Goal: Book appointment/travel/reservation

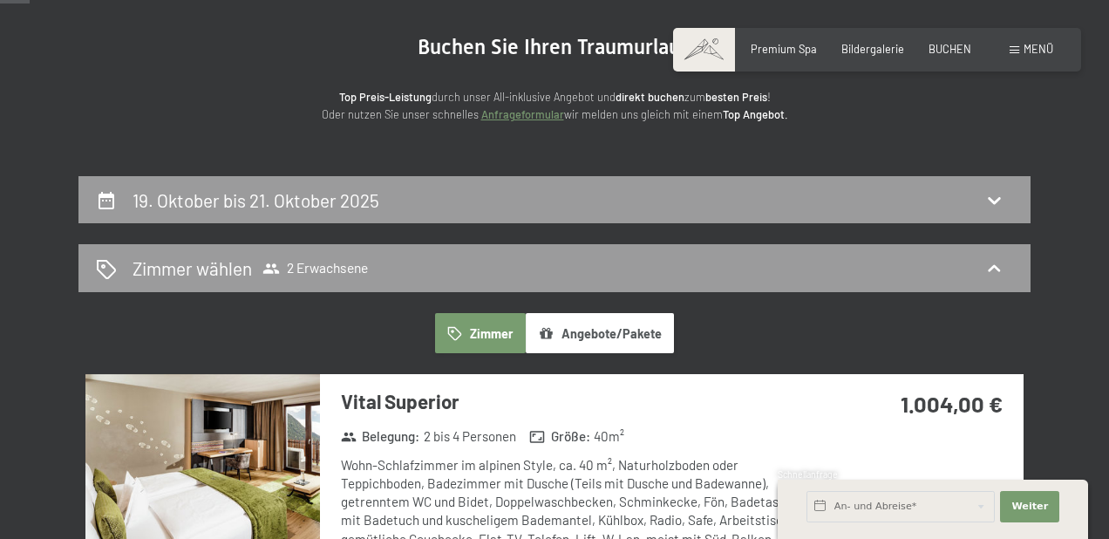
scroll to position [159, 1]
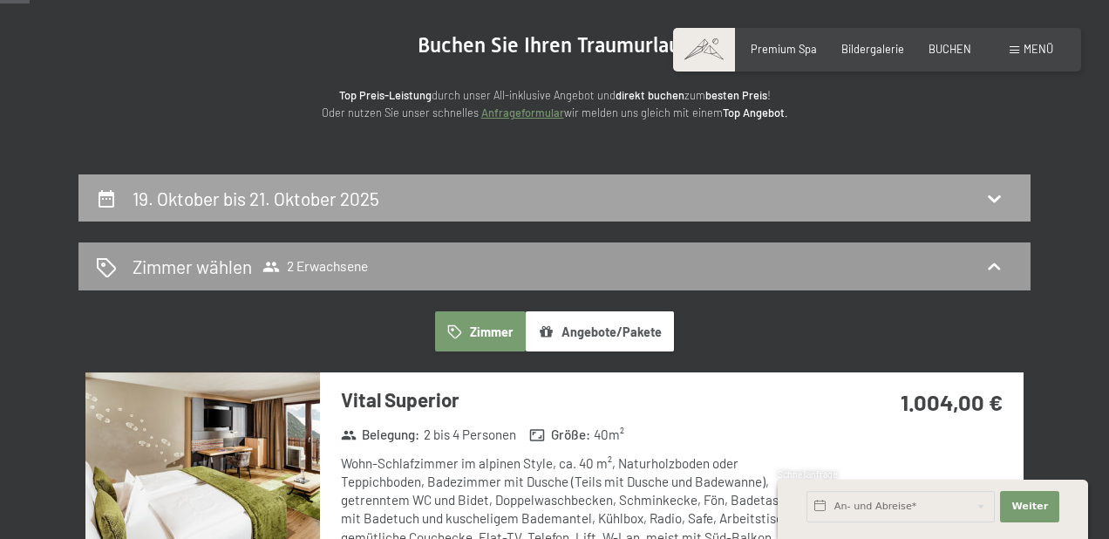
click at [677, 201] on div "19. Oktober bis 21. Oktober 2025" at bounding box center [554, 198] width 917 height 25
select select "[DATE]"
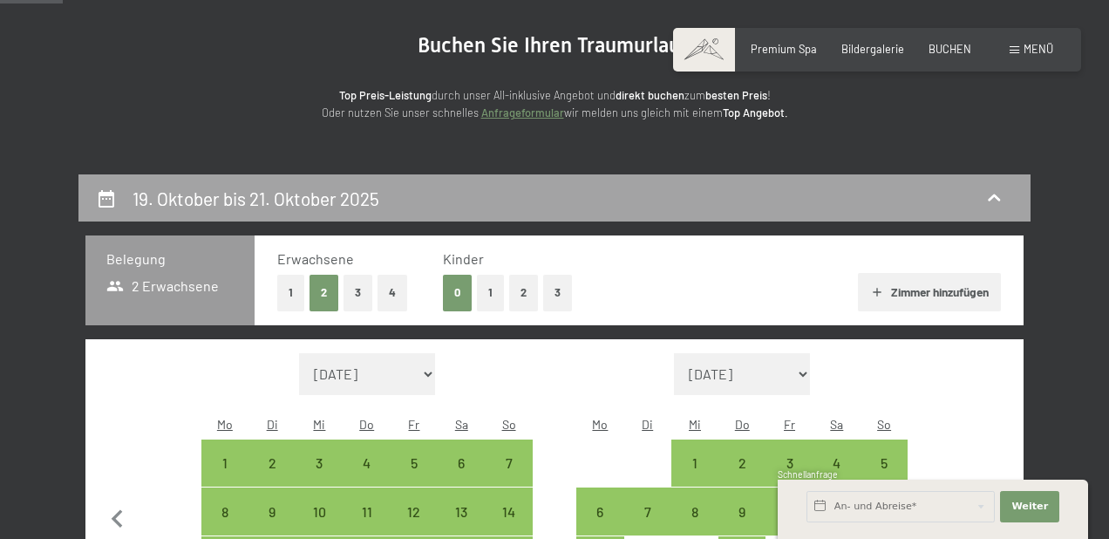
scroll to position [331, 0]
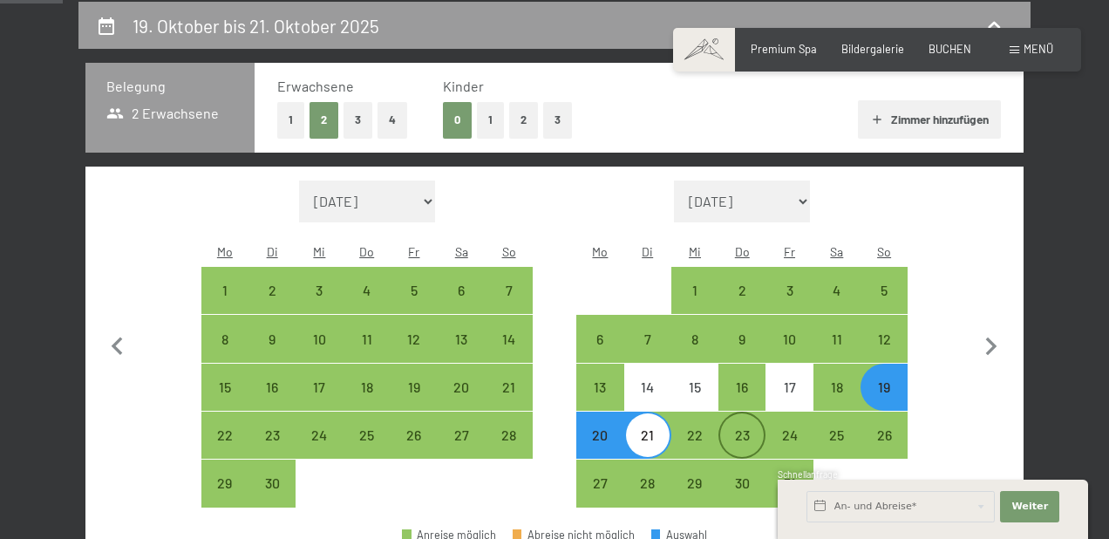
click at [743, 428] on div "23" at bounding box center [742, 450] width 44 height 44
select select "[DATE]"
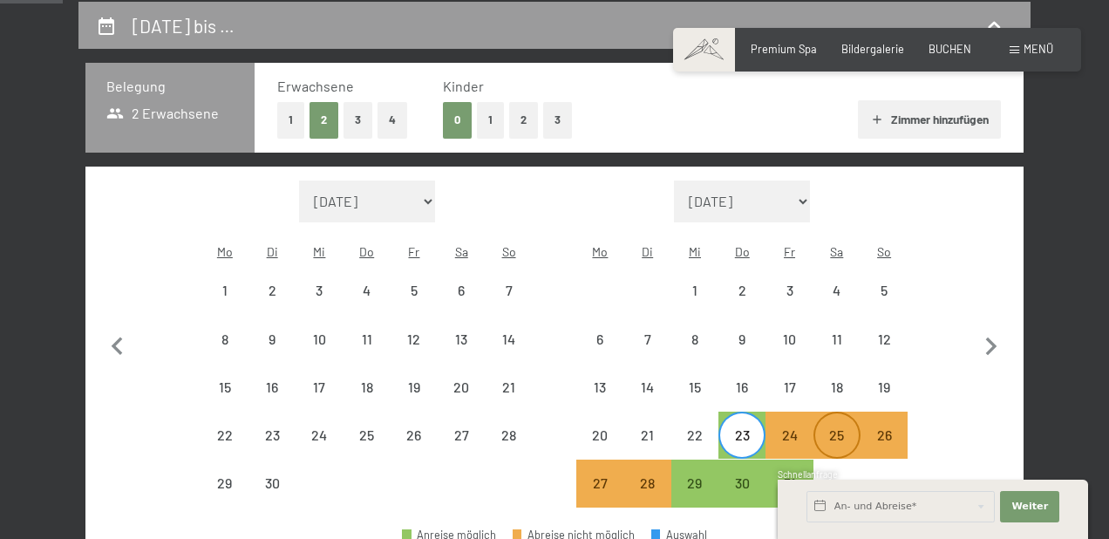
click at [854, 428] on div "25" at bounding box center [837, 450] width 44 height 44
select select "[DATE]"
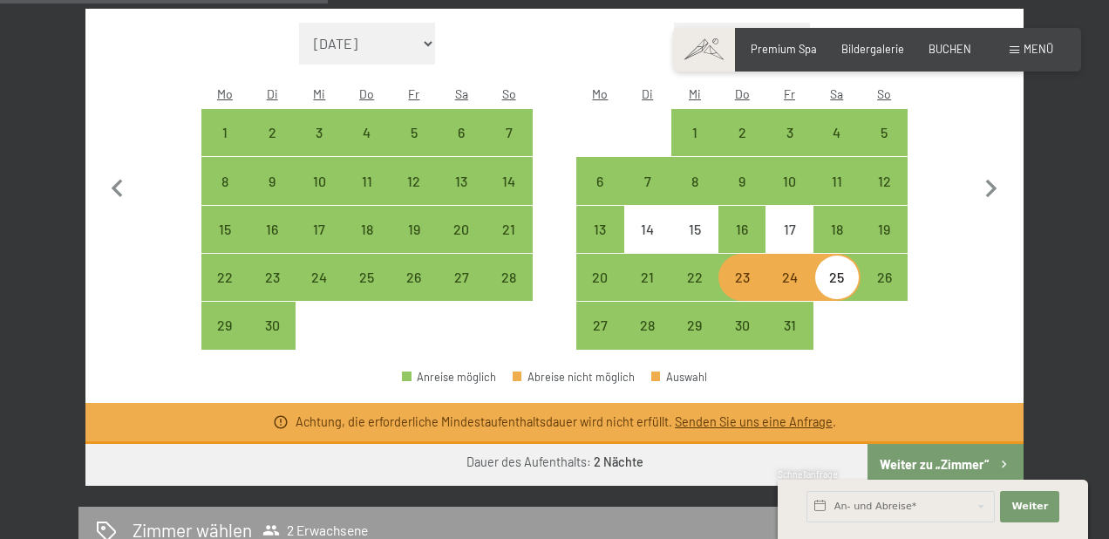
scroll to position [491, 0]
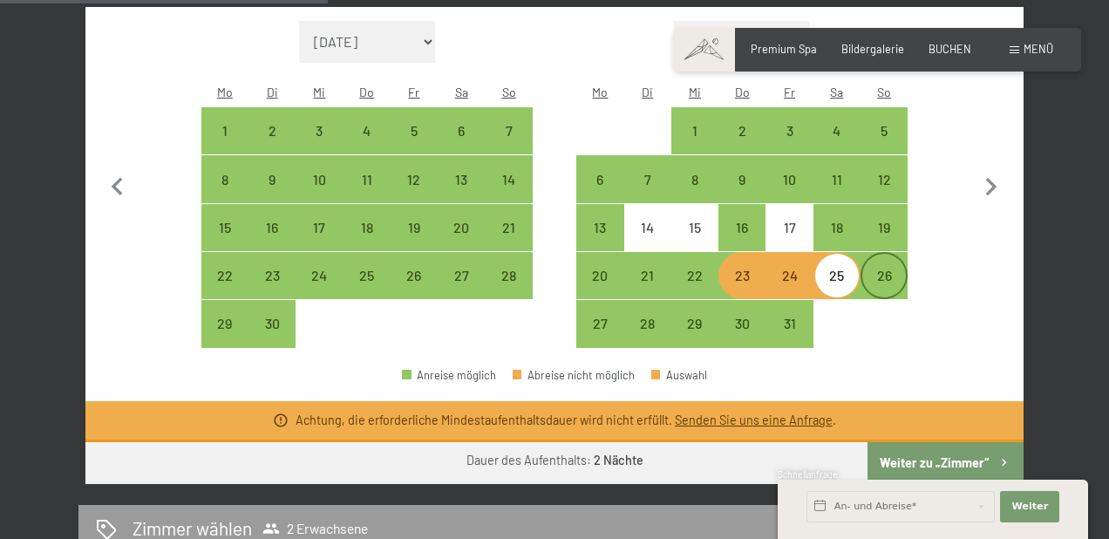
click at [880, 269] on div "26" at bounding box center [884, 291] width 44 height 44
select select "[DATE]"
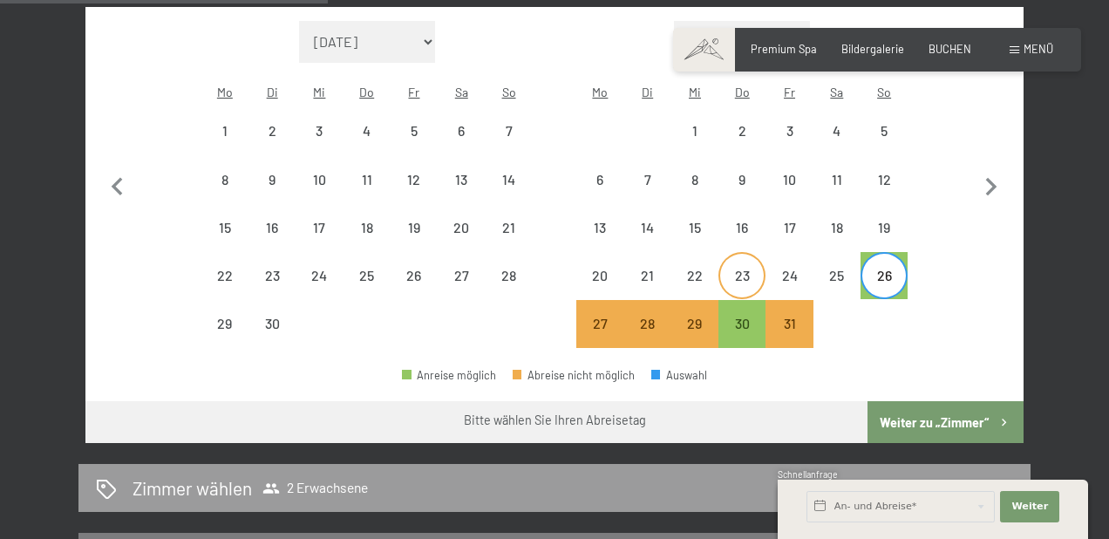
click at [756, 269] on div "23" at bounding box center [742, 291] width 44 height 44
select select "[DATE]"
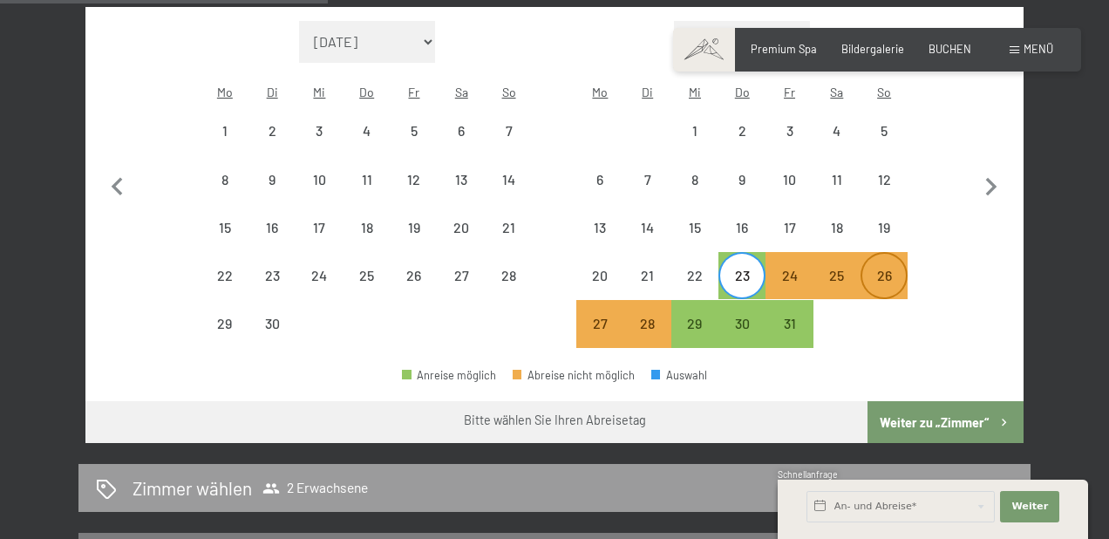
click at [892, 269] on div "26" at bounding box center [884, 291] width 44 height 44
select select "[DATE]"
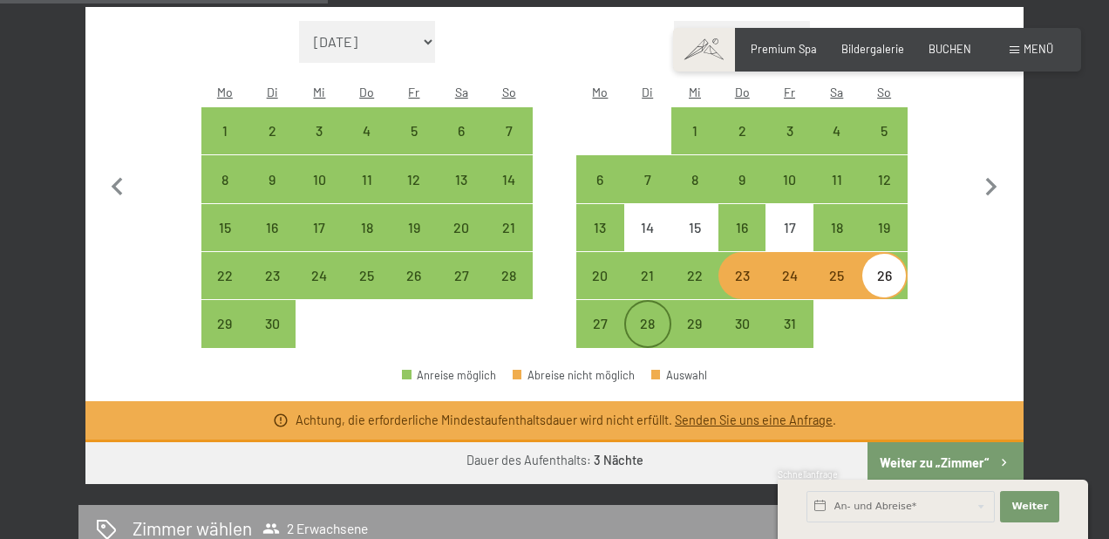
click at [656, 302] on div "28" at bounding box center [648, 324] width 44 height 44
select select "[DATE]"
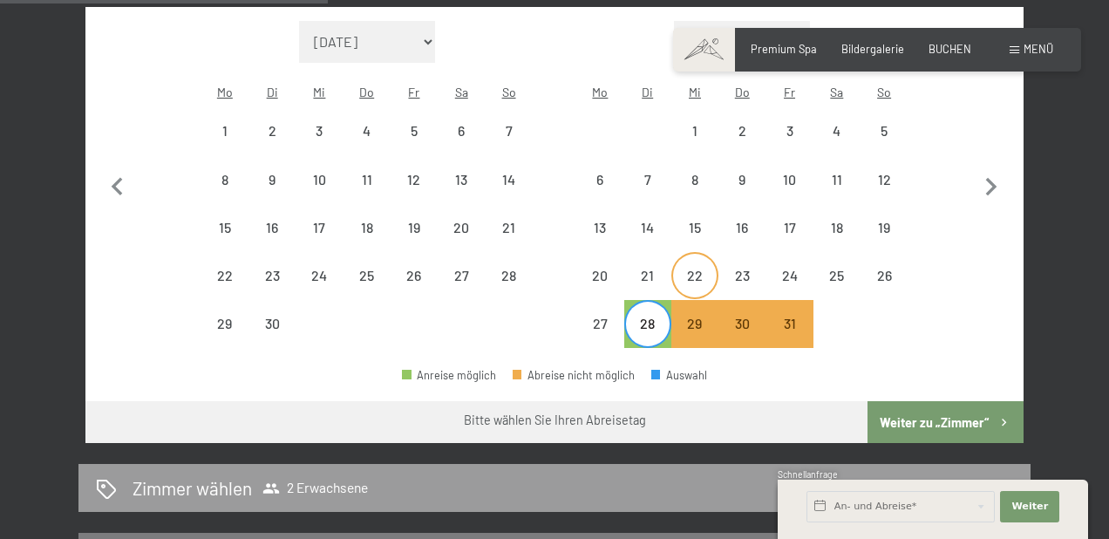
click at [702, 269] on div "22" at bounding box center [695, 291] width 44 height 44
select select "[DATE]"
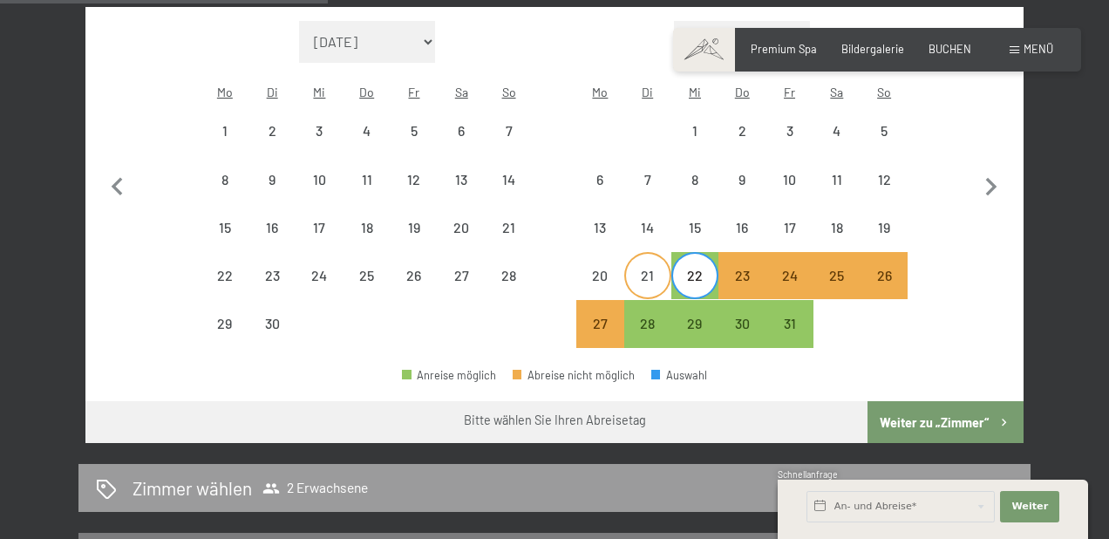
click at [636, 269] on div "21" at bounding box center [648, 291] width 44 height 44
select select "[DATE]"
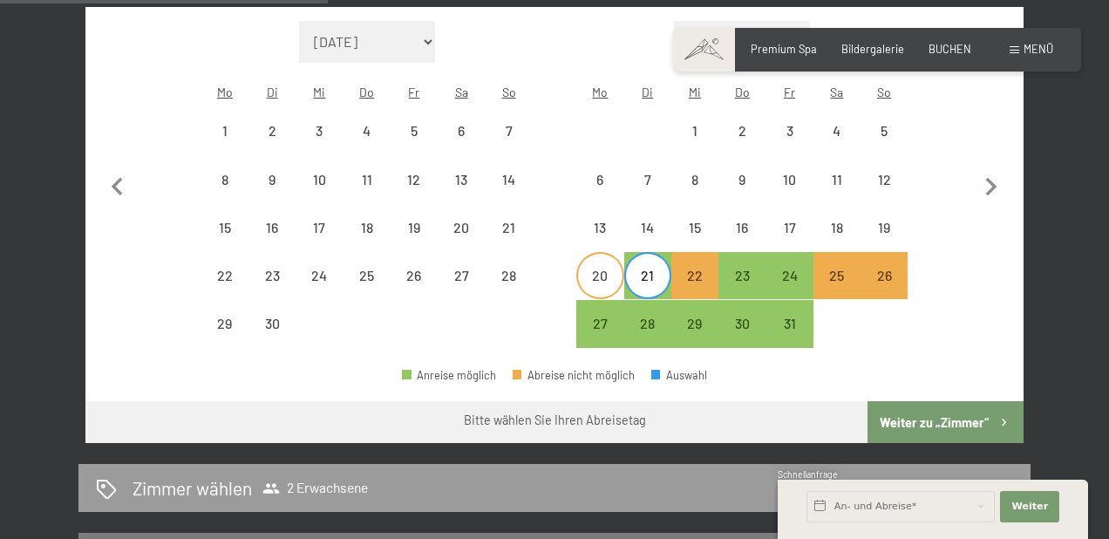
click at [593, 269] on div "20" at bounding box center [600, 291] width 44 height 44
select select "[DATE]"
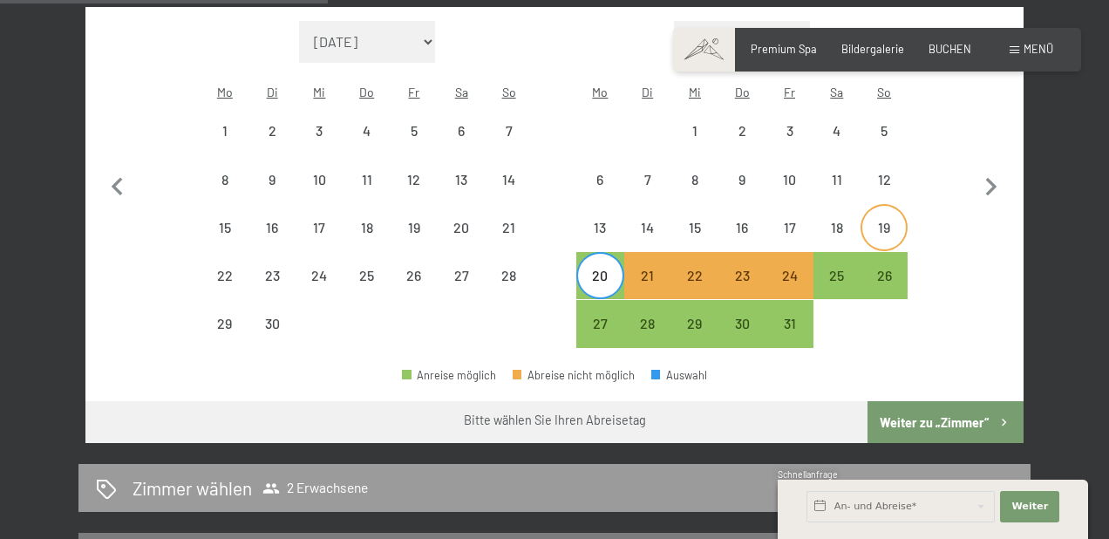
click at [871, 221] on div "19" at bounding box center [884, 243] width 44 height 44
select select "[DATE]"
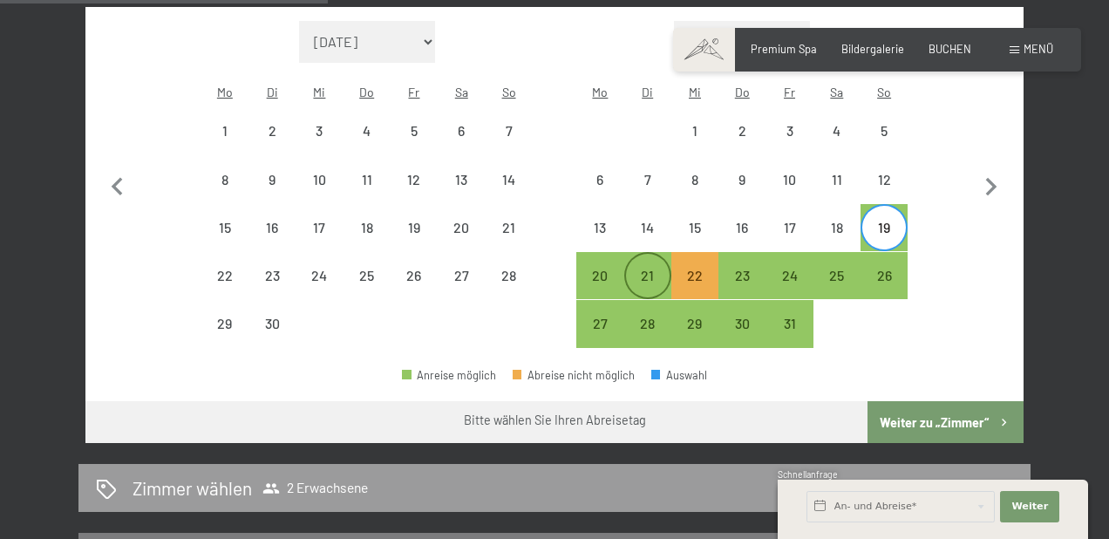
click at [653, 269] on div "21" at bounding box center [648, 291] width 44 height 44
select select "[DATE]"
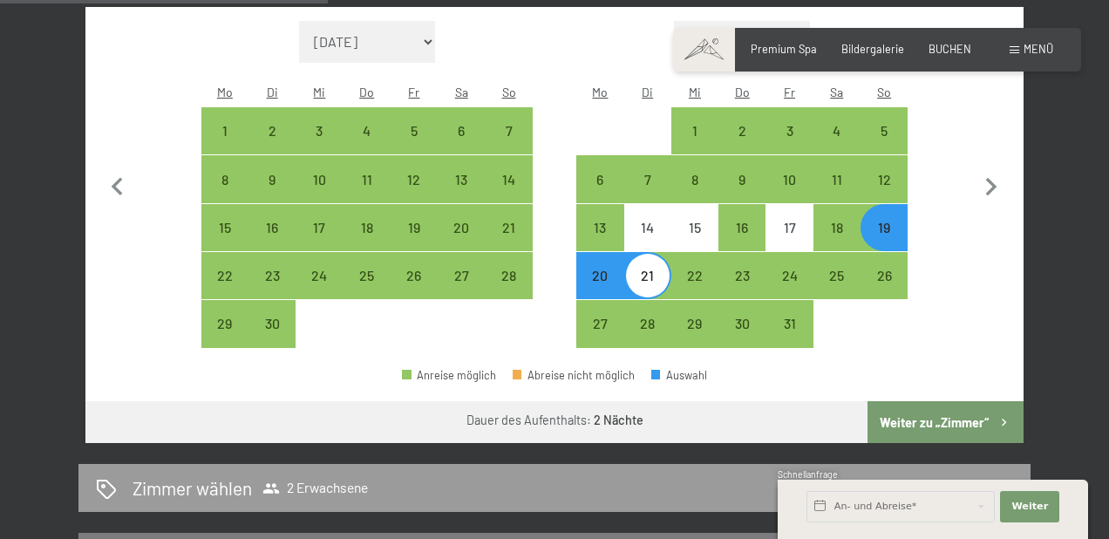
click at [759, 363] on div "Anreise möglich Abreise nicht möglich Auswahl" at bounding box center [554, 382] width 938 height 39
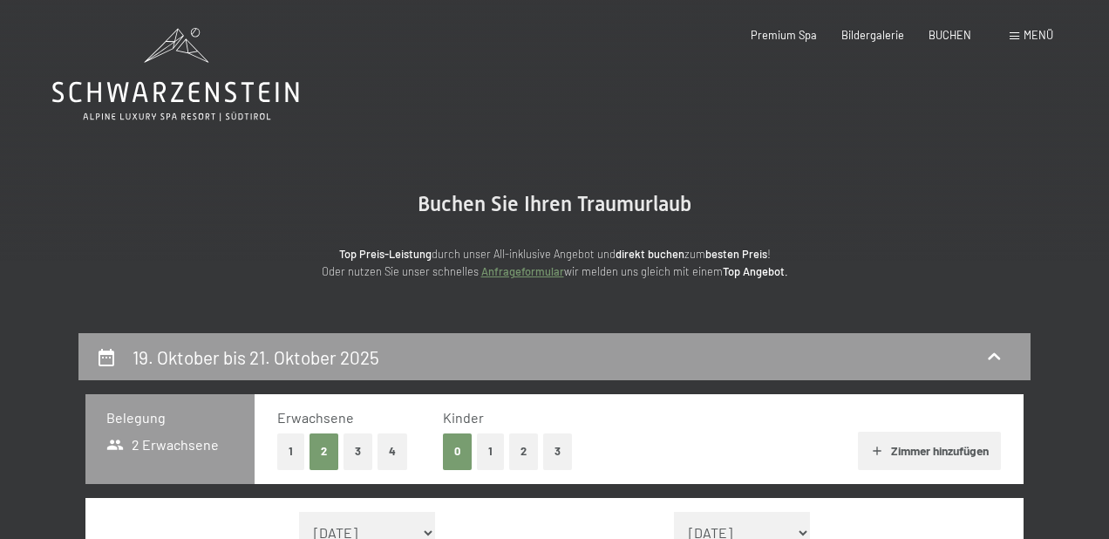
scroll to position [0, 0]
